Goal: Entertainment & Leisure: Consume media (video, audio)

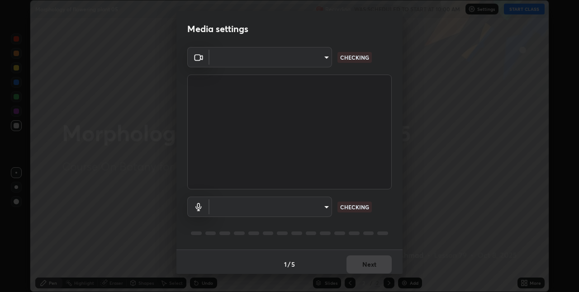
scroll to position [5, 0]
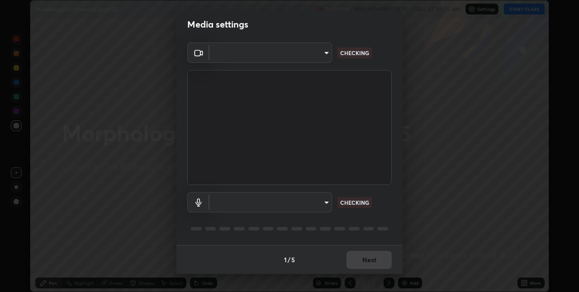
type input "280048489f4aceaa7dd929c42ae46e7d7a1038740bc9fc22ad0932e52b0860f8"
type input "9a35c5c25a6babe24da8f4d10541f36b9700ea2ee64c40e6af499a578b7a6969"
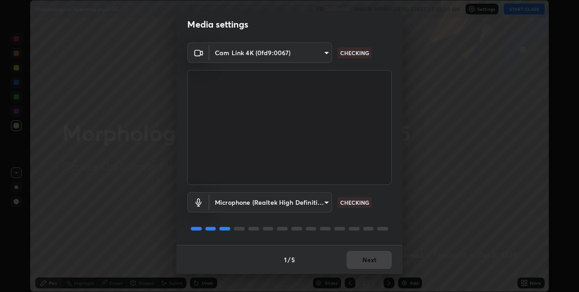
click at [364, 260] on div "1 / 5 Next" at bounding box center [289, 259] width 226 height 29
click at [366, 260] on div "1 / 5 Next" at bounding box center [289, 259] width 226 height 29
click at [366, 259] on div "1 / 5 Next" at bounding box center [289, 259] width 226 height 29
click at [370, 260] on button "Next" at bounding box center [368, 260] width 45 height 18
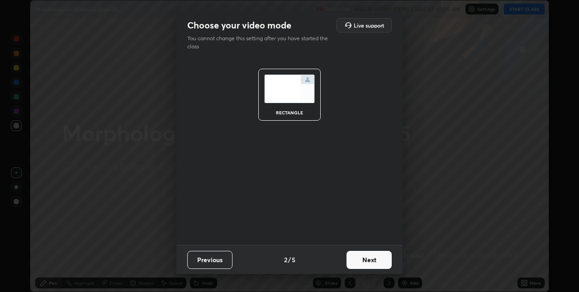
click at [368, 258] on button "Next" at bounding box center [368, 260] width 45 height 18
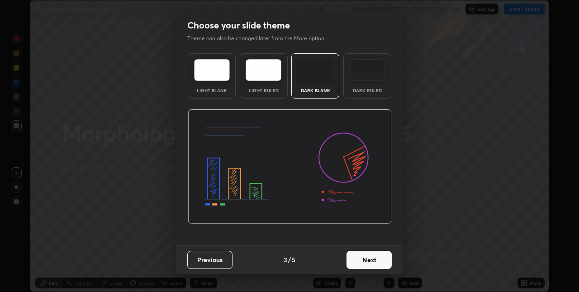
click at [369, 258] on button "Next" at bounding box center [368, 260] width 45 height 18
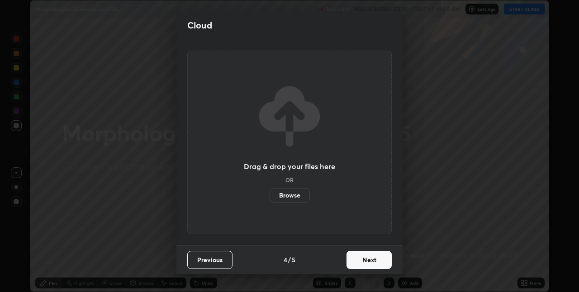
click at [369, 259] on button "Next" at bounding box center [368, 260] width 45 height 18
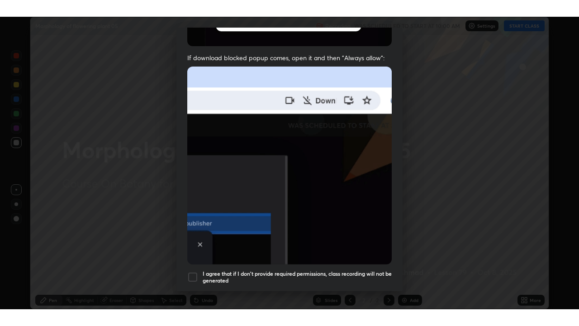
scroll to position [189, 0]
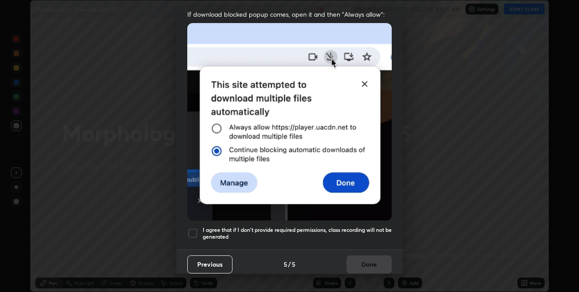
click at [195, 229] on div at bounding box center [192, 233] width 11 height 11
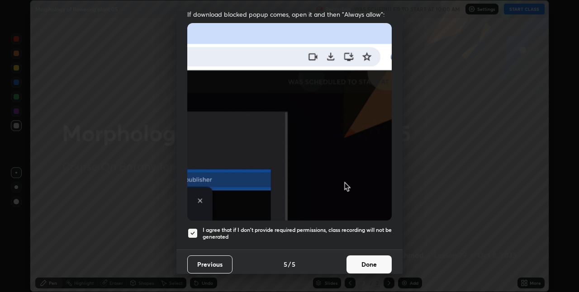
click at [363, 257] on button "Done" at bounding box center [368, 264] width 45 height 18
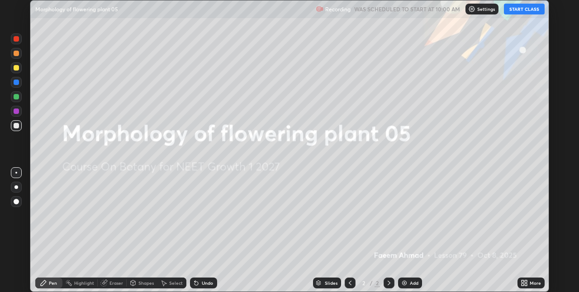
click at [530, 12] on button "START CLASS" at bounding box center [524, 9] width 41 height 11
click at [523, 281] on icon at bounding box center [522, 281] width 2 height 2
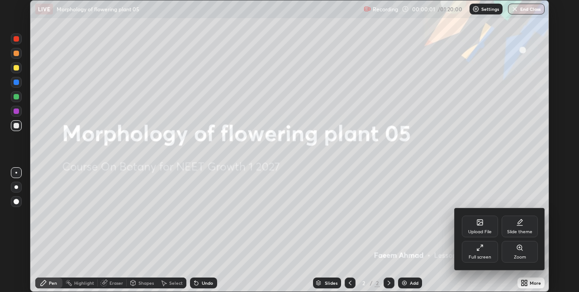
click at [486, 250] on div "Full screen" at bounding box center [480, 252] width 36 height 22
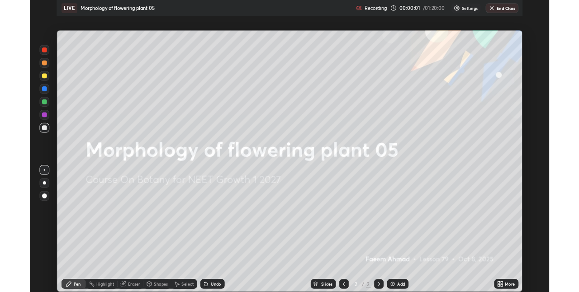
scroll to position [326, 579]
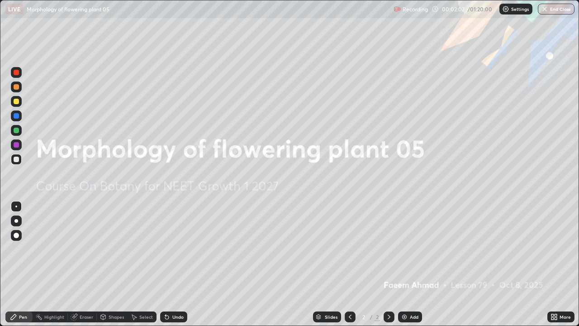
click at [413, 292] on div "Add" at bounding box center [410, 316] width 24 height 11
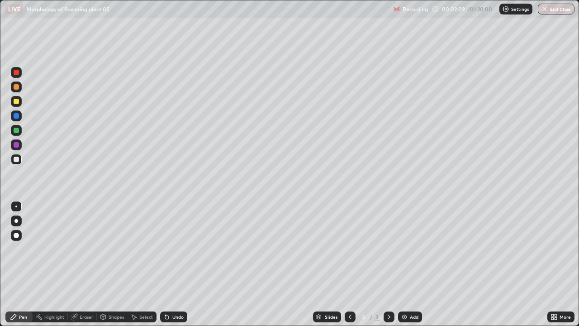
click at [17, 101] on div at bounding box center [16, 101] width 5 height 5
click at [16, 220] on div at bounding box center [16, 221] width 4 height 4
click at [16, 206] on div at bounding box center [16, 206] width 2 height 2
click at [169, 292] on icon at bounding box center [166, 316] width 7 height 7
click at [21, 132] on div at bounding box center [16, 130] width 11 height 11
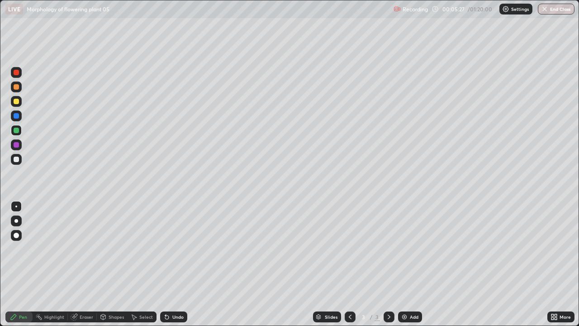
click at [19, 158] on div at bounding box center [16, 158] width 5 height 5
click at [168, 292] on icon at bounding box center [166, 316] width 7 height 7
click at [182, 292] on div "Undo" at bounding box center [173, 316] width 27 height 11
click at [17, 100] on div at bounding box center [16, 101] width 5 height 5
click at [20, 132] on div at bounding box center [16, 130] width 11 height 11
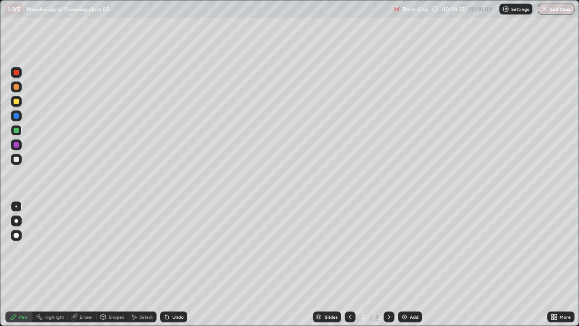
click at [175, 292] on div "Undo" at bounding box center [177, 316] width 11 height 5
click at [83, 292] on div "Eraser" at bounding box center [87, 316] width 14 height 5
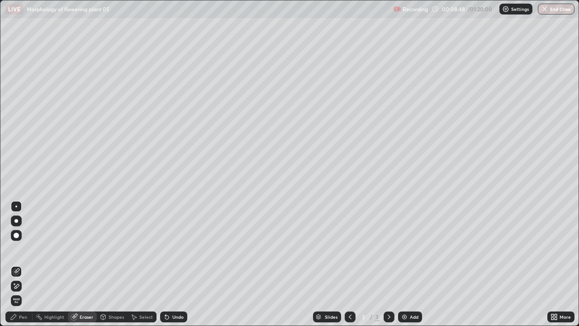
click at [26, 292] on div "Pen" at bounding box center [23, 316] width 8 height 5
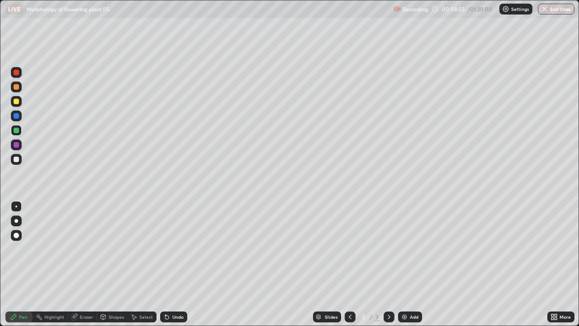
click at [179, 292] on div "Undo" at bounding box center [177, 316] width 11 height 5
click at [177, 292] on div "Undo" at bounding box center [177, 316] width 11 height 5
click at [181, 292] on div "Undo" at bounding box center [173, 316] width 27 height 11
click at [181, 292] on div "Undo" at bounding box center [177, 316] width 11 height 5
click at [183, 292] on div "Undo" at bounding box center [173, 316] width 27 height 11
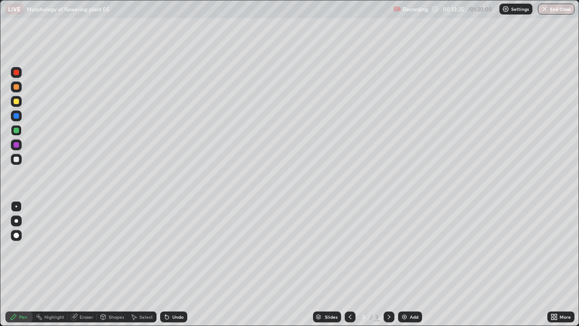
click at [20, 158] on div at bounding box center [16, 159] width 11 height 11
click at [173, 292] on div "Undo" at bounding box center [173, 316] width 27 height 11
click at [177, 292] on div "Undo" at bounding box center [177, 316] width 11 height 5
click at [15, 101] on div at bounding box center [16, 101] width 5 height 5
click at [16, 160] on div at bounding box center [16, 158] width 5 height 5
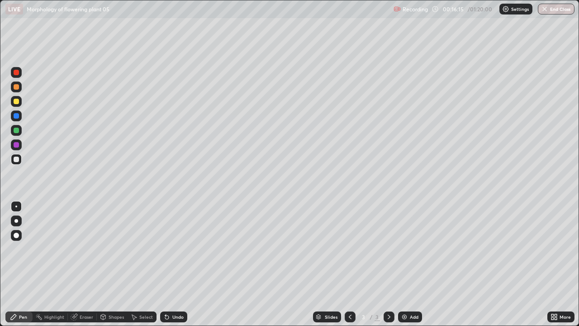
click at [183, 292] on div "Undo" at bounding box center [173, 316] width 27 height 11
click at [17, 101] on div at bounding box center [16, 101] width 5 height 5
click at [16, 158] on div at bounding box center [16, 158] width 5 height 5
click at [19, 131] on div at bounding box center [16, 130] width 11 height 11
click at [175, 292] on div "Undo" at bounding box center [177, 316] width 11 height 5
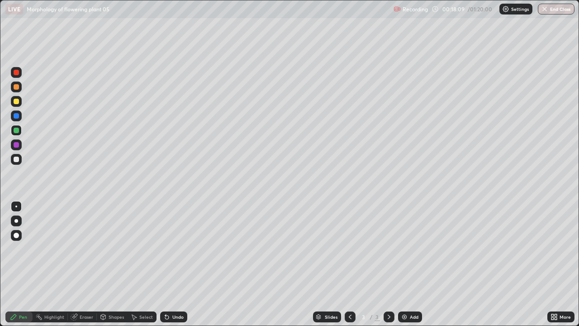
click at [175, 292] on div "Undo" at bounding box center [177, 316] width 11 height 5
click at [174, 292] on div "Undo" at bounding box center [177, 316] width 11 height 5
click at [19, 158] on div at bounding box center [16, 158] width 5 height 5
click at [557, 292] on icon at bounding box center [555, 315] width 2 height 2
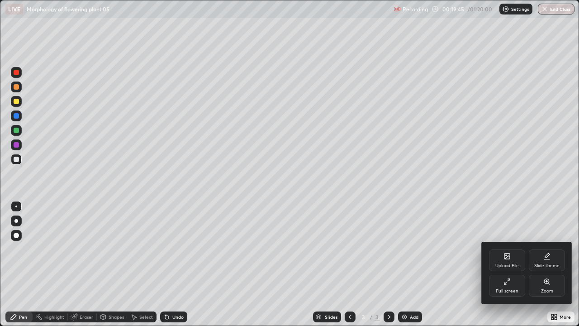
click at [513, 286] on div "Full screen" at bounding box center [507, 285] width 36 height 22
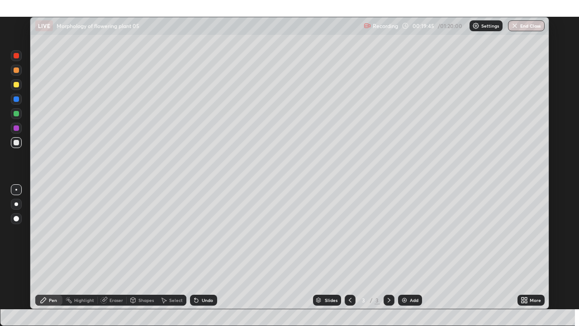
scroll to position [44923, 44637]
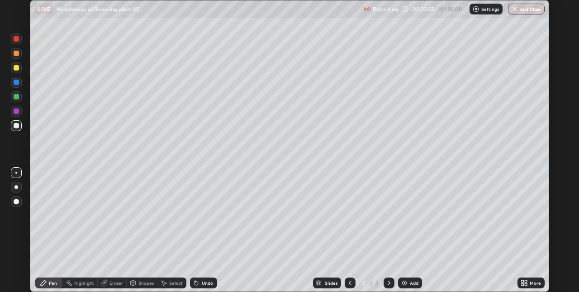
click at [523, 282] on icon at bounding box center [522, 281] width 2 height 2
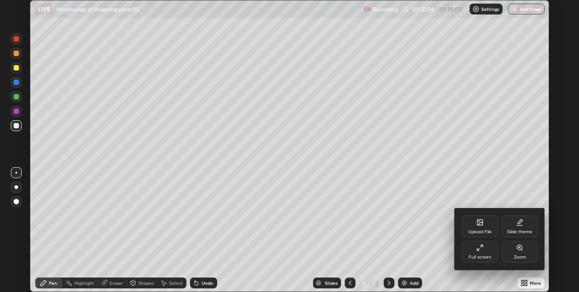
click at [483, 250] on icon at bounding box center [479, 247] width 7 height 7
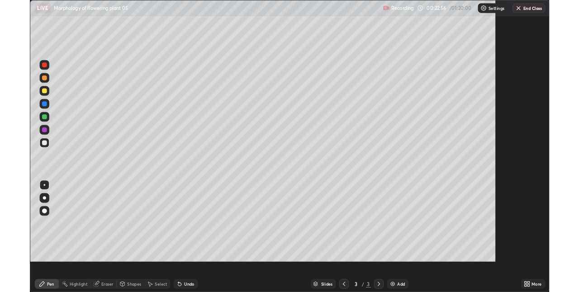
scroll to position [326, 579]
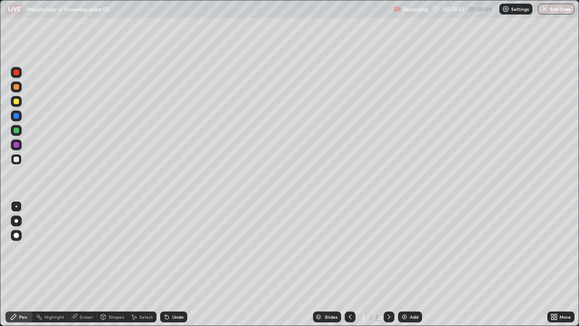
click at [405, 292] on img at bounding box center [404, 316] width 7 height 7
click at [19, 102] on div at bounding box center [16, 101] width 5 height 5
click at [18, 161] on div at bounding box center [16, 158] width 5 height 5
click at [185, 292] on div "Undo" at bounding box center [173, 316] width 27 height 11
click at [17, 130] on div at bounding box center [16, 130] width 5 height 5
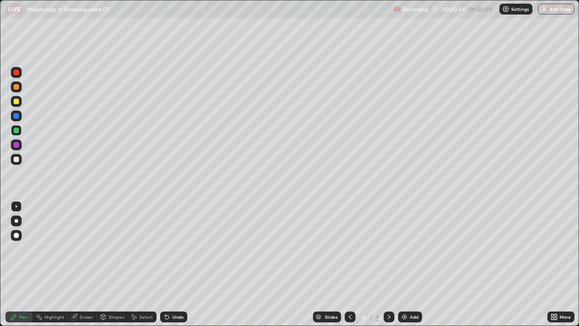
click at [19, 162] on div at bounding box center [16, 159] width 11 height 11
click at [18, 131] on div at bounding box center [16, 130] width 5 height 5
click at [19, 158] on div at bounding box center [16, 159] width 11 height 11
click at [166, 292] on icon at bounding box center [167, 317] width 4 height 4
click at [168, 292] on icon at bounding box center [166, 316] width 7 height 7
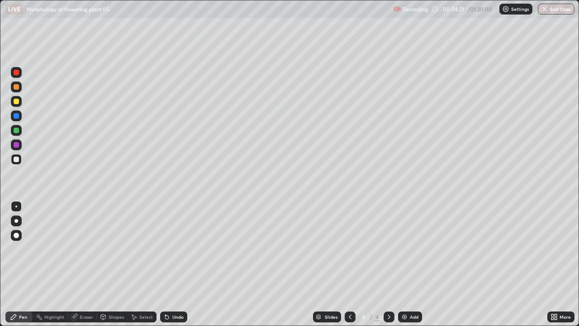
click at [551, 292] on icon at bounding box center [552, 318] width 2 height 2
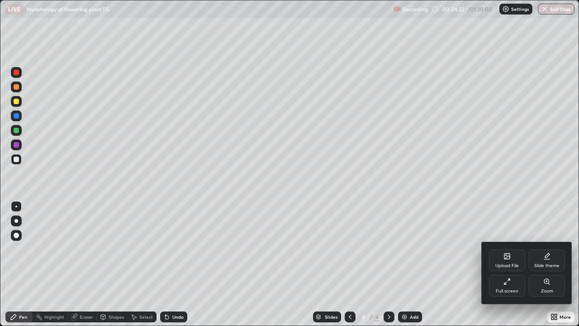
click at [506, 285] on div "Full screen" at bounding box center [507, 285] width 36 height 22
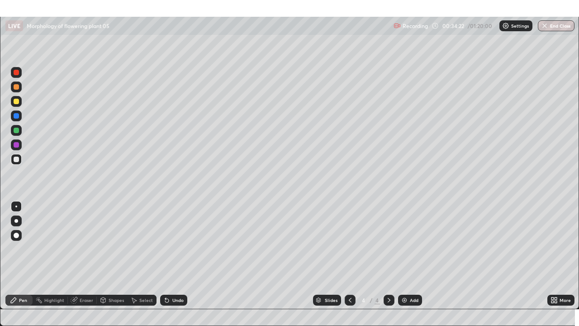
scroll to position [44923, 44637]
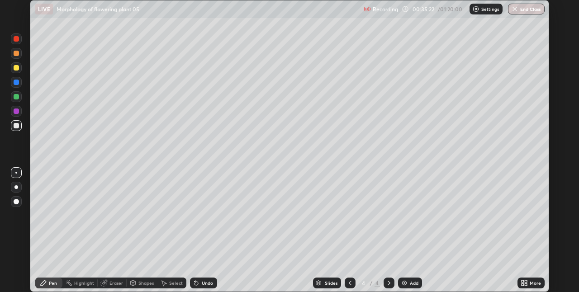
click at [525, 282] on icon at bounding box center [525, 281] width 2 height 2
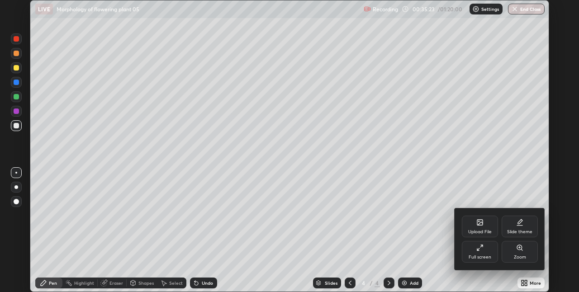
click at [487, 255] on div "Full screen" at bounding box center [479, 257] width 23 height 5
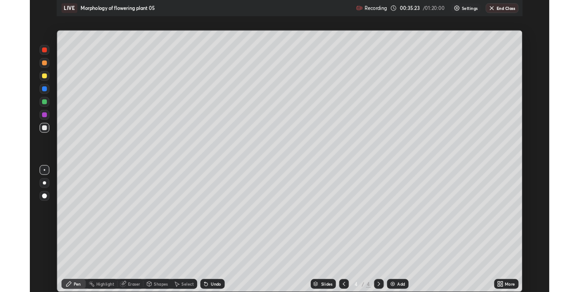
scroll to position [326, 579]
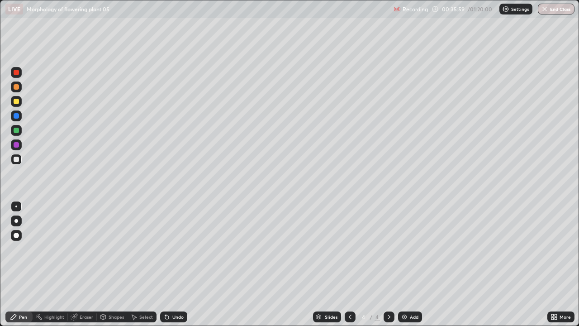
click at [406, 292] on img at bounding box center [404, 316] width 7 height 7
click at [18, 101] on div at bounding box center [16, 101] width 5 height 5
click at [17, 159] on div at bounding box center [16, 158] width 5 height 5
click at [172, 292] on div "Undo" at bounding box center [177, 316] width 11 height 5
click at [86, 292] on div "Eraser" at bounding box center [87, 316] width 14 height 5
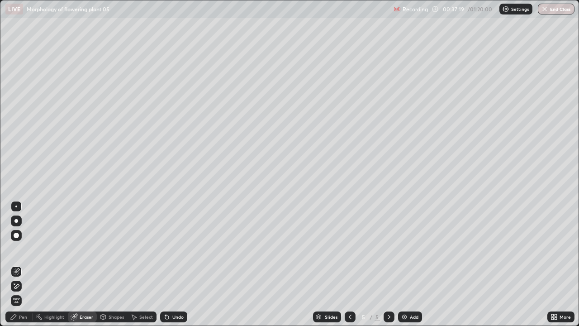
click at [28, 292] on div "Pen" at bounding box center [18, 316] width 27 height 11
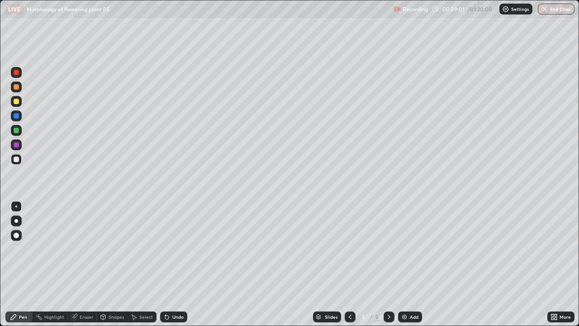
click at [178, 292] on div "Undo" at bounding box center [177, 316] width 11 height 5
click at [19, 130] on div at bounding box center [16, 130] width 5 height 5
click at [405, 292] on img at bounding box center [404, 316] width 7 height 7
click at [349, 292] on icon at bounding box center [349, 316] width 7 height 7
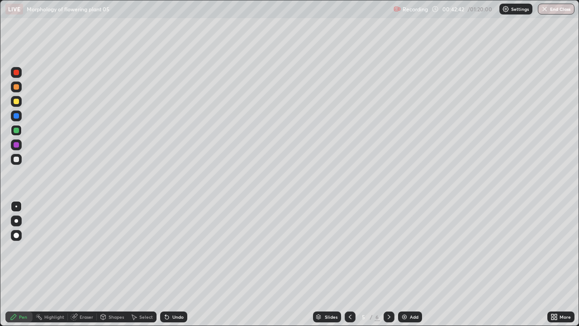
click at [387, 292] on icon at bounding box center [388, 316] width 3 height 5
click at [16, 100] on div at bounding box center [16, 101] width 5 height 5
click at [165, 292] on icon at bounding box center [165, 314] width 1 height 1
click at [19, 159] on div at bounding box center [16, 159] width 11 height 11
click at [87, 292] on div "Eraser" at bounding box center [87, 316] width 14 height 5
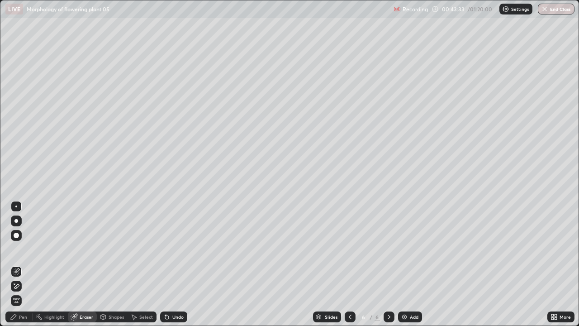
click at [26, 292] on div "Pen" at bounding box center [23, 316] width 8 height 5
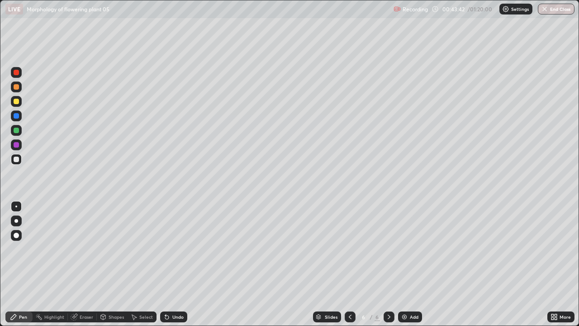
click at [86, 292] on div "Eraser" at bounding box center [87, 316] width 14 height 5
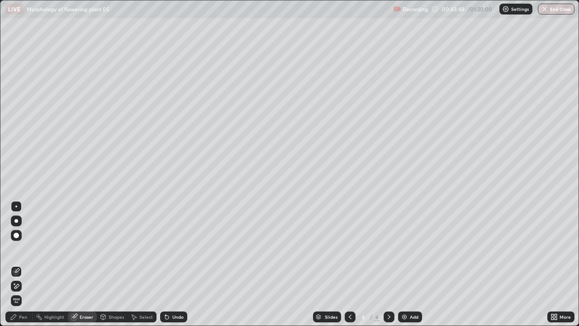
click at [29, 292] on div "Pen" at bounding box center [18, 316] width 27 height 11
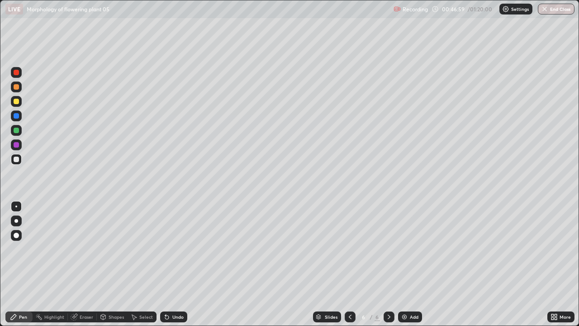
click at [173, 292] on div "Undo" at bounding box center [171, 316] width 31 height 18
click at [15, 102] on div at bounding box center [16, 101] width 5 height 5
click at [18, 158] on div at bounding box center [16, 158] width 5 height 5
click at [173, 292] on div "Undo" at bounding box center [173, 316] width 27 height 11
click at [19, 87] on div at bounding box center [16, 86] width 5 height 5
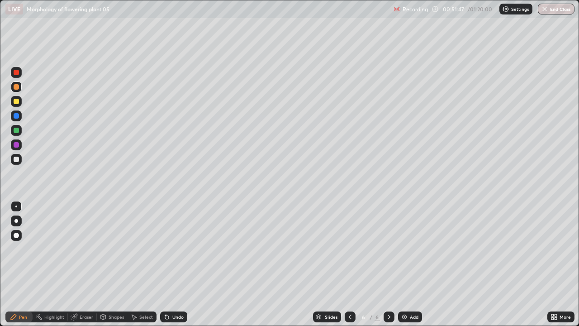
click at [18, 159] on div at bounding box center [16, 158] width 5 height 5
click at [405, 292] on img at bounding box center [404, 316] width 7 height 7
click at [17, 102] on div at bounding box center [16, 101] width 5 height 5
click at [346, 292] on icon at bounding box center [349, 316] width 7 height 7
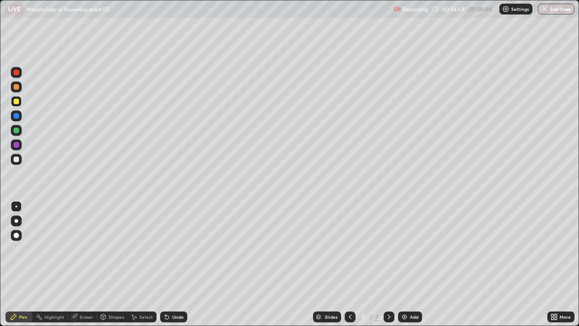
click at [410, 292] on div "Add" at bounding box center [414, 316] width 9 height 5
click at [18, 160] on div at bounding box center [16, 158] width 5 height 5
click at [17, 72] on div at bounding box center [16, 72] width 5 height 5
click at [18, 161] on div at bounding box center [16, 158] width 5 height 5
click at [17, 130] on div at bounding box center [16, 130] width 5 height 5
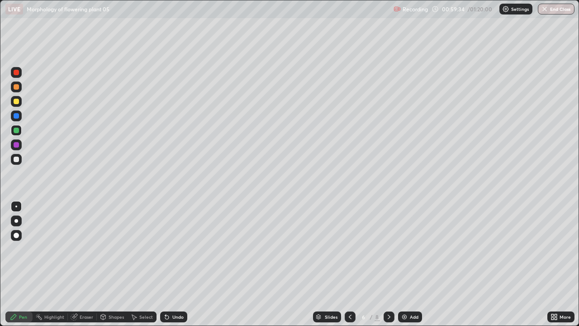
click at [175, 292] on div "Undo" at bounding box center [177, 316] width 11 height 5
click at [184, 292] on div "Undo" at bounding box center [173, 316] width 27 height 11
click at [16, 160] on div at bounding box center [16, 158] width 5 height 5
click at [90, 292] on div "Eraser" at bounding box center [87, 316] width 14 height 5
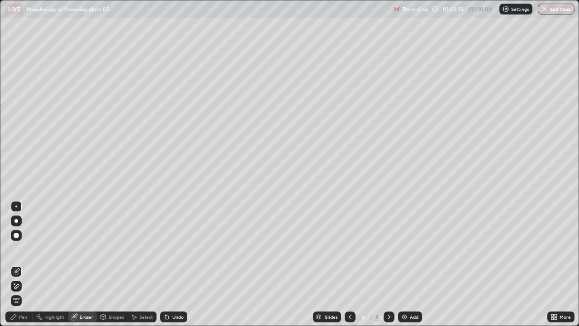
click at [18, 292] on div "Pen" at bounding box center [18, 316] width 27 height 11
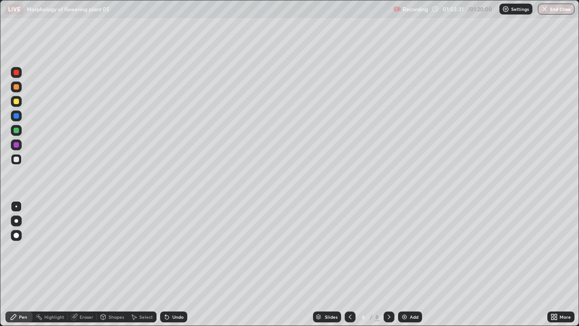
click at [406, 292] on img at bounding box center [404, 316] width 7 height 7
click at [19, 101] on div at bounding box center [16, 101] width 5 height 5
click at [17, 161] on div at bounding box center [16, 158] width 5 height 5
click at [171, 292] on div "Undo" at bounding box center [173, 316] width 27 height 11
click at [181, 292] on div "Undo" at bounding box center [177, 316] width 11 height 5
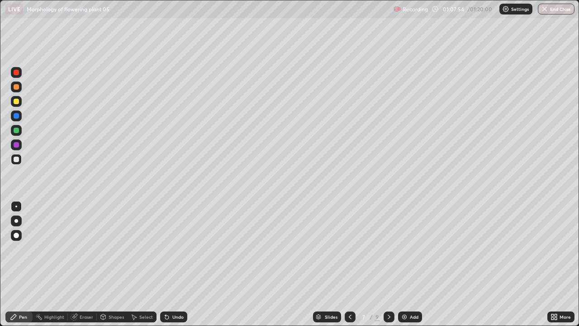
click at [179, 292] on div "Undo" at bounding box center [177, 316] width 11 height 5
click at [405, 292] on img at bounding box center [404, 316] width 7 height 7
click at [16, 102] on div at bounding box center [16, 101] width 5 height 5
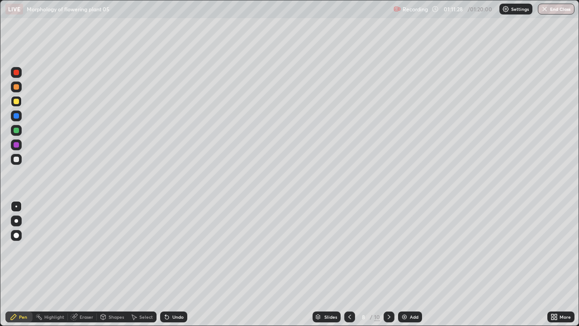
click at [17, 159] on div at bounding box center [16, 158] width 5 height 5
click at [553, 292] on icon at bounding box center [552, 318] width 2 height 2
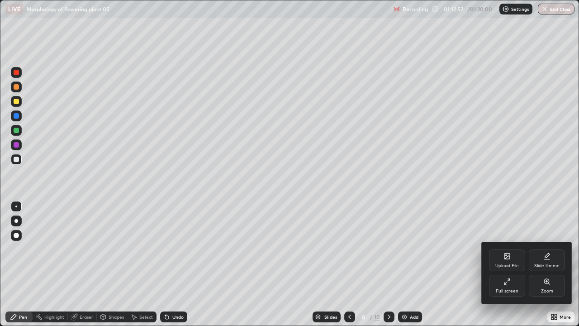
click at [503, 286] on div "Full screen" at bounding box center [507, 285] width 36 height 22
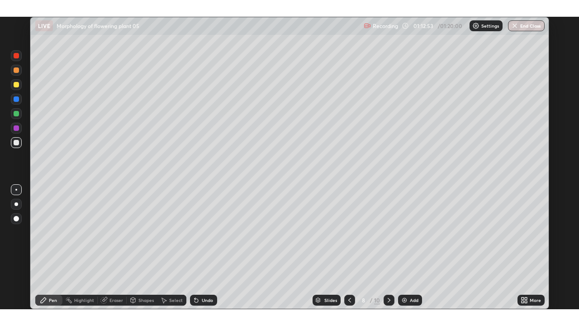
scroll to position [44923, 44637]
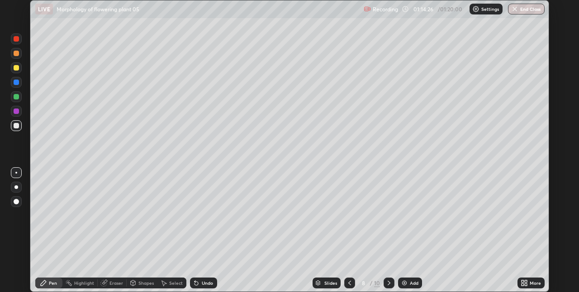
click at [522, 281] on icon at bounding box center [522, 281] width 2 height 2
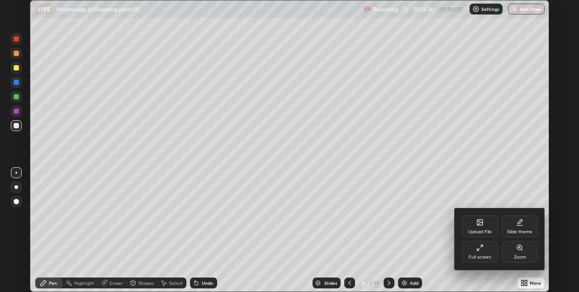
click at [482, 252] on div "Full screen" at bounding box center [480, 252] width 36 height 22
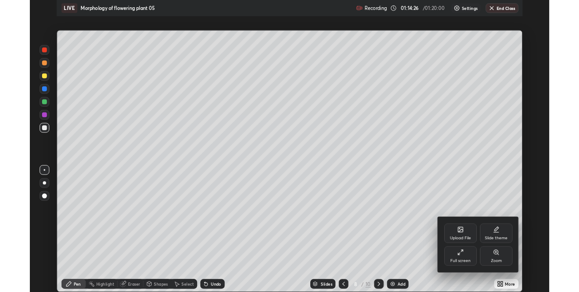
scroll to position [326, 579]
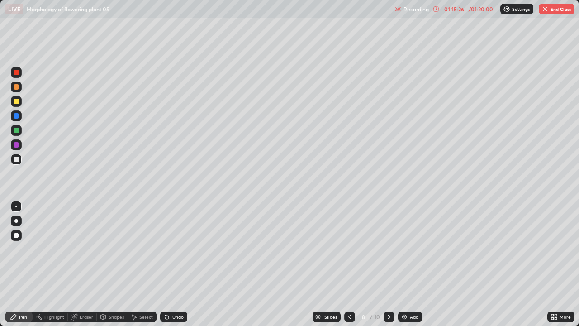
click at [554, 5] on button "End Class" at bounding box center [557, 9] width 36 height 11
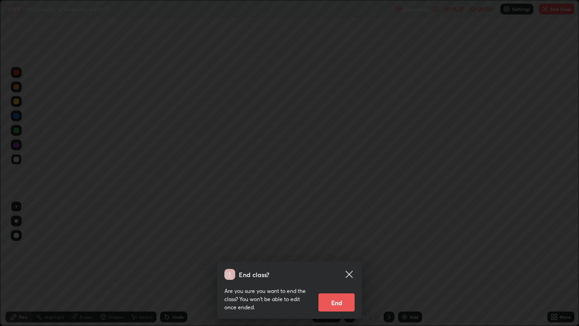
click at [349, 292] on button "End" at bounding box center [336, 302] width 36 height 18
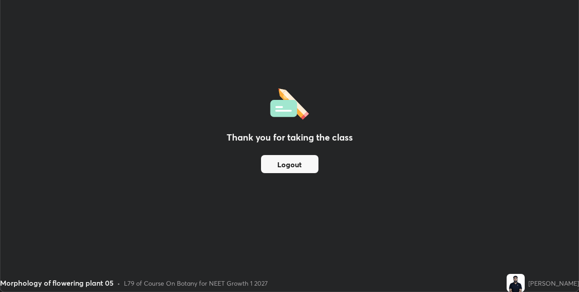
scroll to position [44923, 44637]
